Goal: Entertainment & Leisure: Consume media (video, audio)

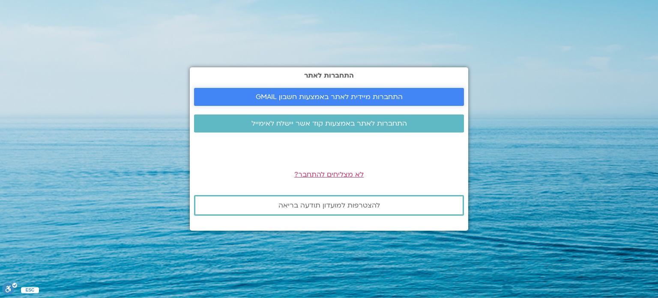
click at [319, 100] on span "התחברות מיידית לאתר באמצעות חשבון GMAIL" at bounding box center [329, 97] width 147 height 8
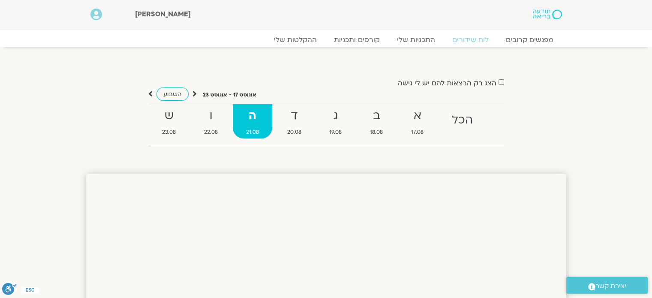
click at [295, 45] on div "מפגשים קרובים לוח שידורים התכניות שלי קורסים ותכניות ההקלטות שלי מפגשים קרובים …" at bounding box center [325, 42] width 471 height 6
click at [300, 41] on link "ההקלטות שלי" at bounding box center [295, 40] width 72 height 10
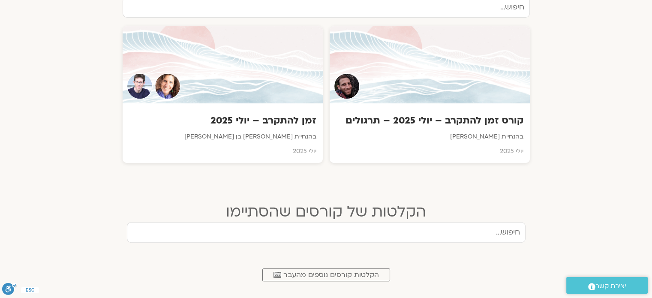
scroll to position [321, 0]
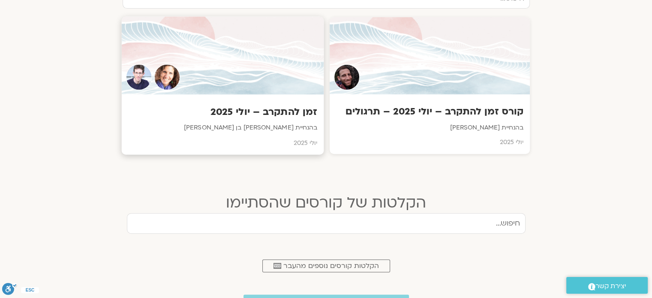
click at [259, 78] on div at bounding box center [222, 56] width 202 height 78
click at [241, 112] on h3 "זמן להתקרב – יולי 2025" at bounding box center [222, 111] width 189 height 13
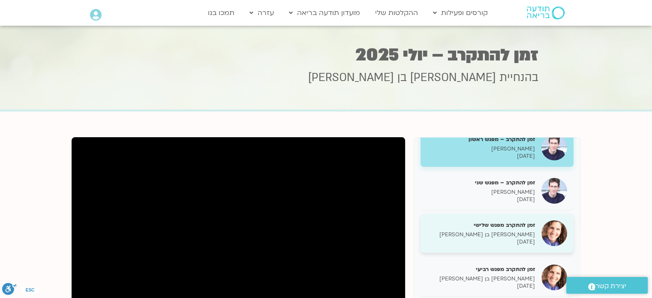
scroll to position [43, 0]
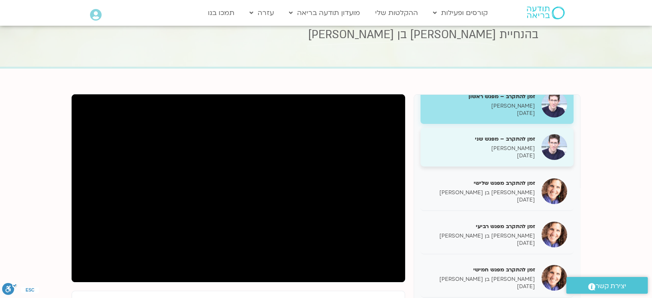
click at [519, 140] on h5 "זמן להתקרב – מפגש שני" at bounding box center [481, 139] width 108 height 8
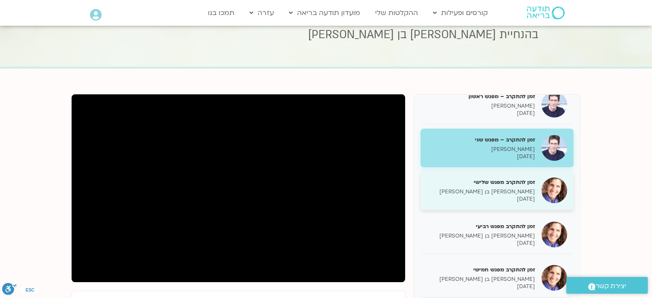
click at [543, 186] on img at bounding box center [554, 190] width 26 height 26
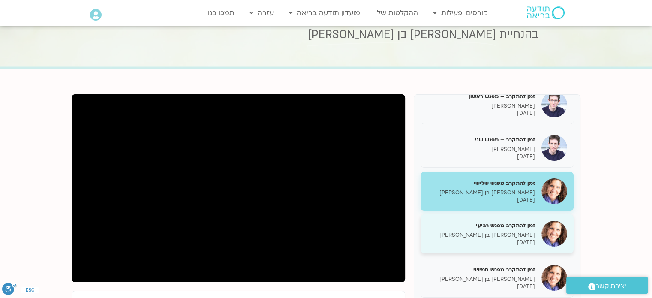
click at [541, 222] on div "זמן להתקרב מפגש רביעי שאנייה כהן בן חיים 29/07/2025" at bounding box center [496, 233] width 153 height 39
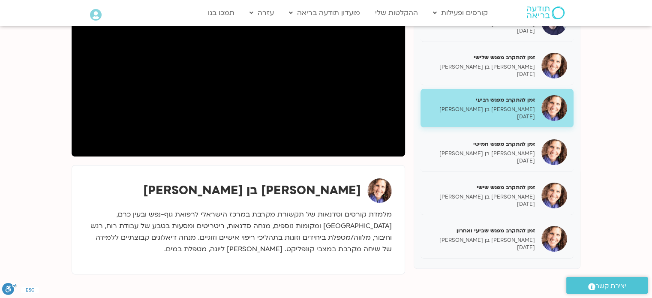
scroll to position [170, 0]
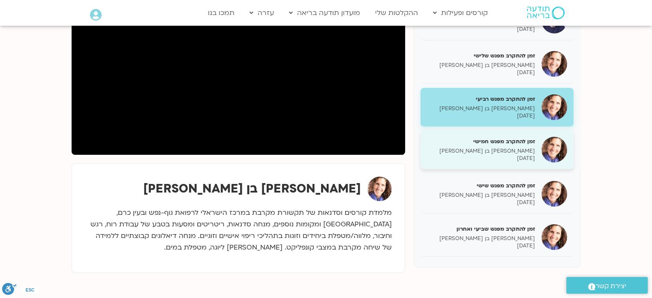
click at [510, 161] on div "זמן להתקרב מפגש חמישי שאנייה כהן בן חיים 05/08/2025" at bounding box center [496, 149] width 153 height 39
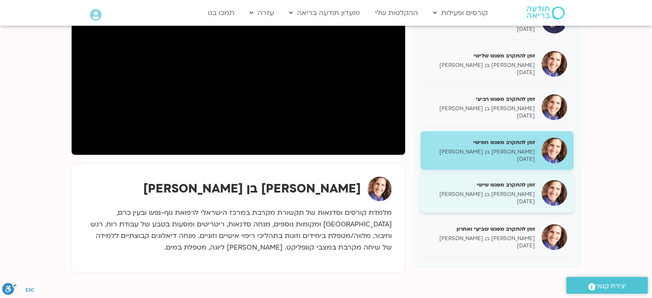
click at [509, 194] on p "שאנייה כהן בן חיים" at bounding box center [481, 194] width 108 height 7
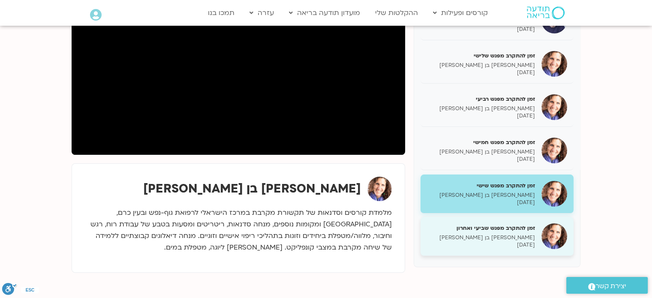
click at [523, 224] on h5 "זמן להתקרב מפגש שביעי ואחרון" at bounding box center [481, 228] width 108 height 8
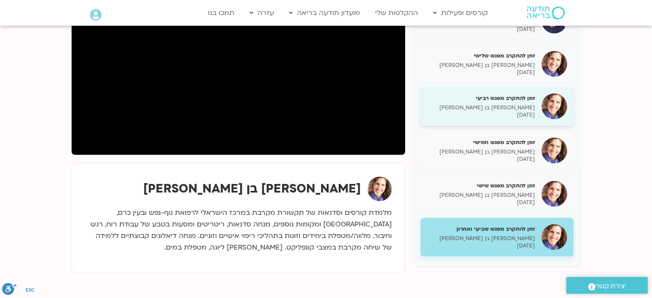
click at [529, 100] on h5 "זמן להתקרב מפגש רביעי" at bounding box center [481, 98] width 108 height 8
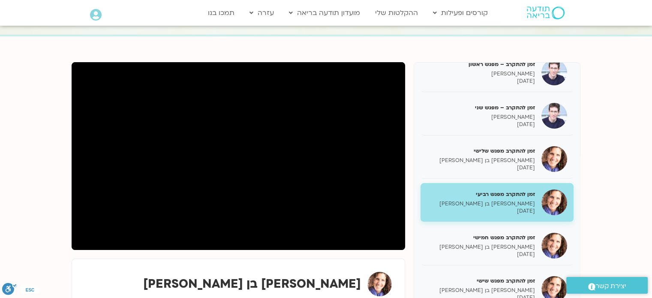
scroll to position [71, 0]
